Goal: Task Accomplishment & Management: Use online tool/utility

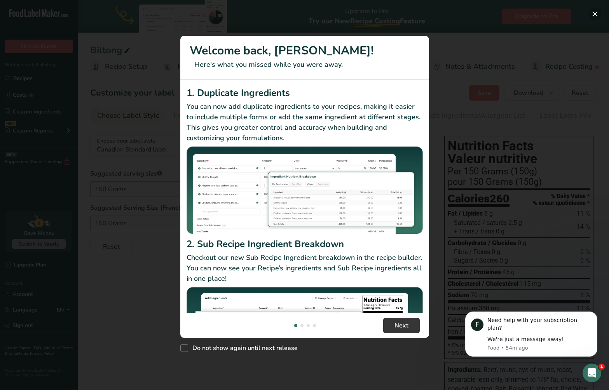
click at [597, 16] on button "New Features" at bounding box center [595, 14] width 12 height 12
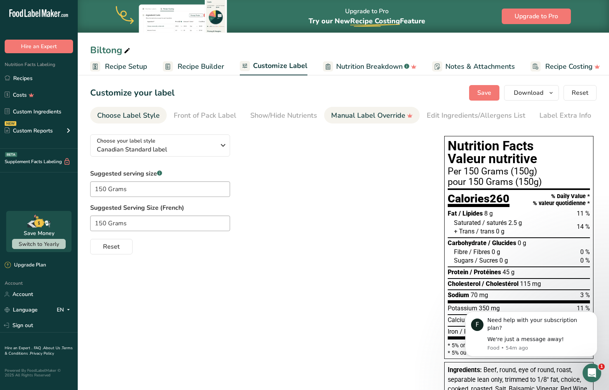
click at [373, 113] on div "Manual Label Override" at bounding box center [372, 115] width 82 height 10
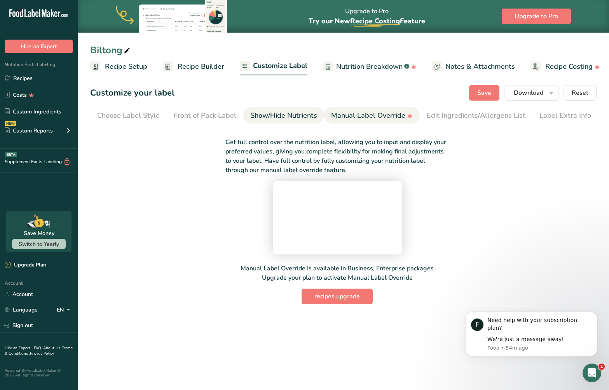
click at [274, 112] on div "Show/Hide Nutrients" at bounding box center [283, 115] width 67 height 10
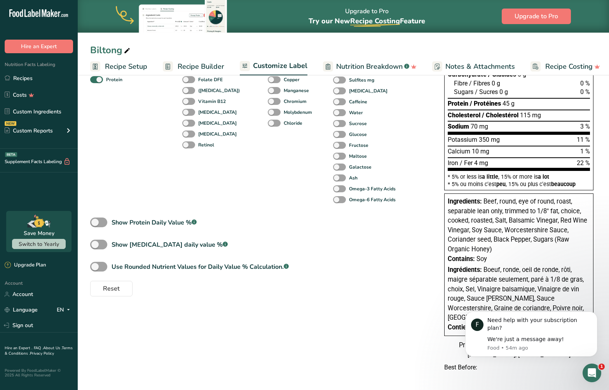
scroll to position [169, 0]
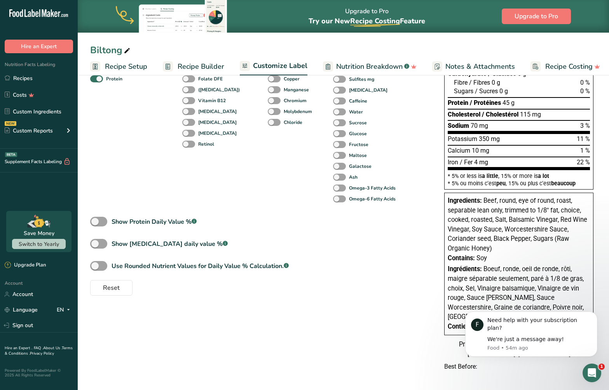
click at [510, 213] on span "Beef, round, eye of round, roast, separable lean only, trimmed to 1/8" fat, cho…" at bounding box center [518, 224] width 140 height 55
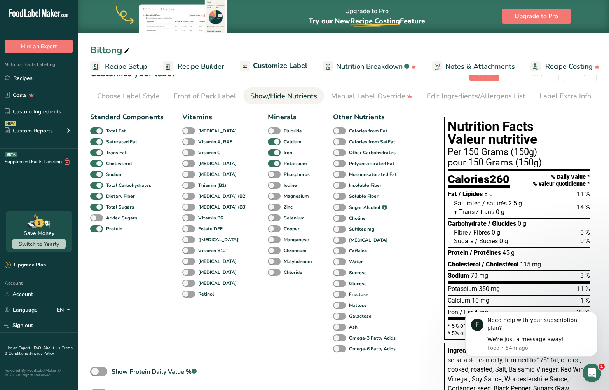
scroll to position [19, 0]
click at [460, 91] on link "Edit Ingredients/Allergens List" at bounding box center [476, 96] width 99 height 17
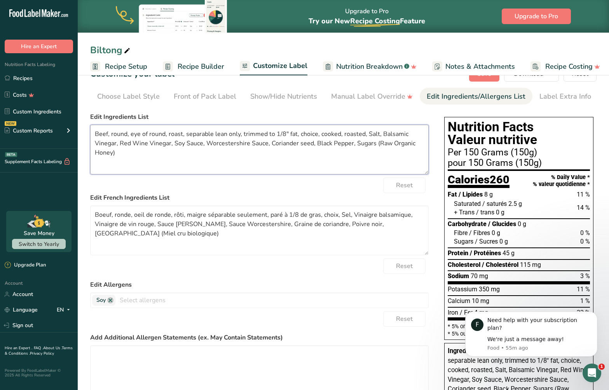
click at [223, 138] on textarea "Beef, round, eye of round, roast, separable lean only, trimmed to 1/8" fat, cho…" at bounding box center [259, 150] width 339 height 50
type textarea "Beef, Salt, Balsamic Vinegar, Red Wine Vinegar, Soy Sauce, Worcestershire Sauce…"
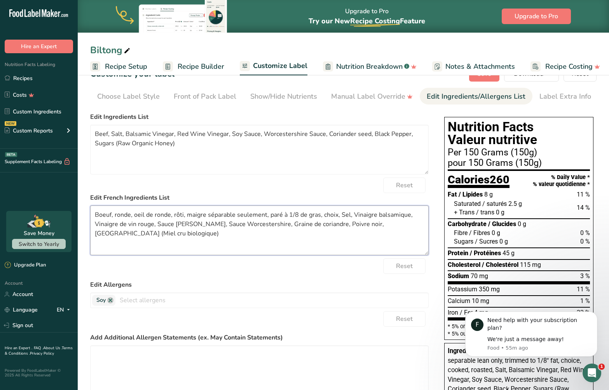
click at [351, 214] on textarea "Boeuf, ronde, oeil de ronde, rôti, maigre séparable seulement, paré à 1/8 de gr…" at bounding box center [259, 231] width 339 height 50
type textarea "Boeuf, Sel, Vinaigre balsamique, Vinaigre de vin rouge, Sauce de soja, Sauce Wo…"
click at [342, 280] on form "Edit Ingredients List Beef, Salt, Balsamic Vinegar, Red Wine Vinegar, Soy Sauce…" at bounding box center [259, 279] width 339 height 334
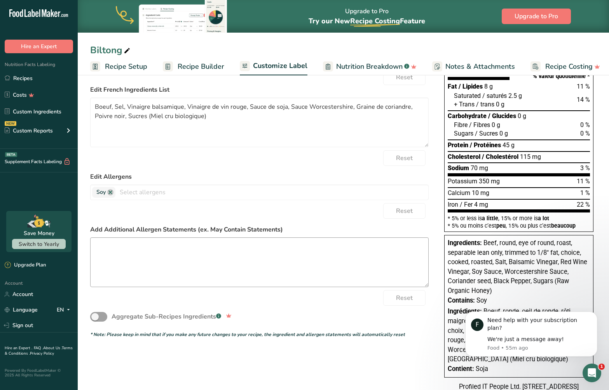
scroll to position [0, 0]
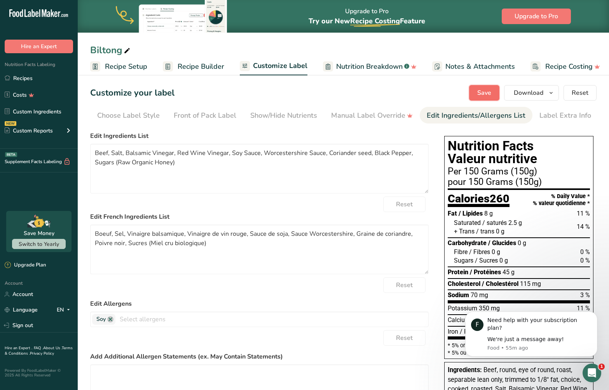
click at [491, 93] on span "Save" at bounding box center [484, 92] width 14 height 9
click at [526, 89] on span "Download" at bounding box center [529, 92] width 30 height 9
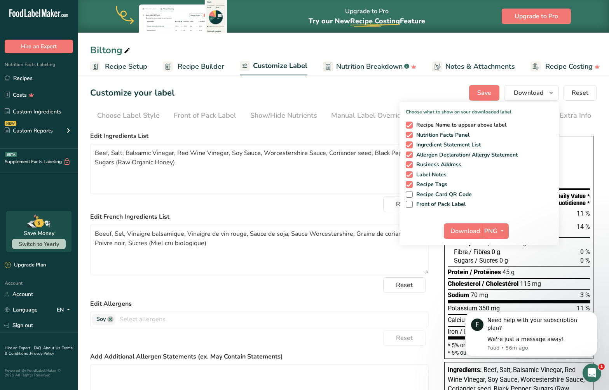
click at [410, 124] on span at bounding box center [409, 125] width 7 height 7
click at [410, 124] on input "Recipe Name to appear above label" at bounding box center [408, 124] width 5 height 5
checkbox input "false"
click at [470, 230] on span "Download" at bounding box center [466, 231] width 30 height 9
click at [501, 231] on icon "button" at bounding box center [502, 231] width 6 height 10
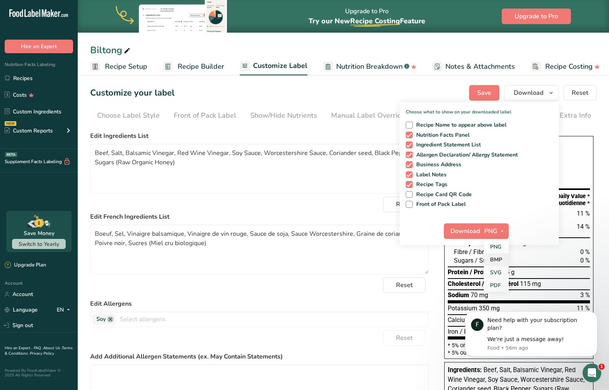
click at [497, 257] on link "BMP" at bounding box center [496, 259] width 25 height 13
click at [472, 231] on span "Download" at bounding box center [465, 231] width 30 height 9
click at [503, 231] on icon "button" at bounding box center [502, 231] width 6 height 10
click at [499, 271] on link "SVG" at bounding box center [496, 272] width 25 height 13
click at [464, 230] on span "Download" at bounding box center [466, 231] width 30 height 9
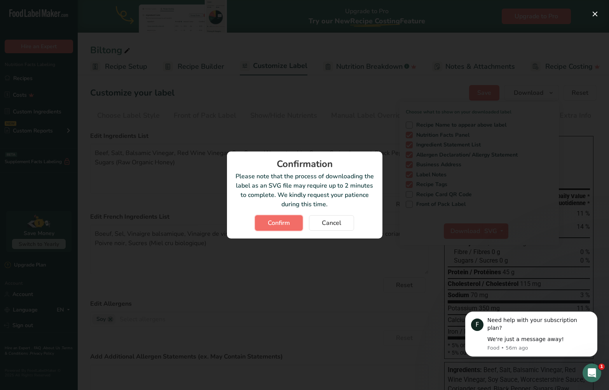
click at [287, 225] on span "Confirm" at bounding box center [279, 222] width 22 height 9
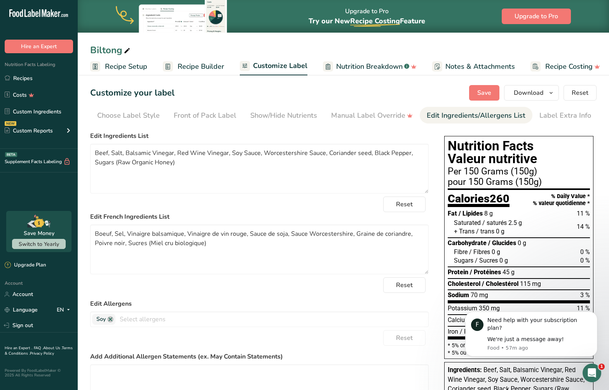
click at [555, 129] on div "Nutrition Facts Valeur nutritive Per 150 Grams (150g) pour 150 Grams (150g) Cal…" at bounding box center [518, 320] width 155 height 384
click at [534, 93] on span "Download" at bounding box center [529, 92] width 30 height 9
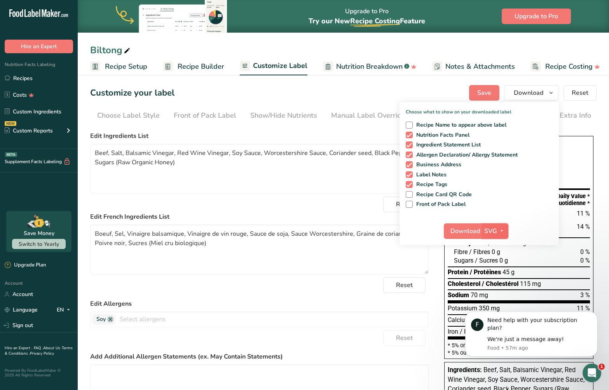
click at [502, 229] on icon "button" at bounding box center [502, 231] width 6 height 10
click at [495, 286] on link "PDF" at bounding box center [496, 285] width 25 height 13
click at [468, 227] on span "Download" at bounding box center [466, 231] width 30 height 9
click at [377, 100] on div "Customize your label Save Download Choose what to show on your downloaded label…" at bounding box center [343, 93] width 506 height 16
